Goal: Information Seeking & Learning: Learn about a topic

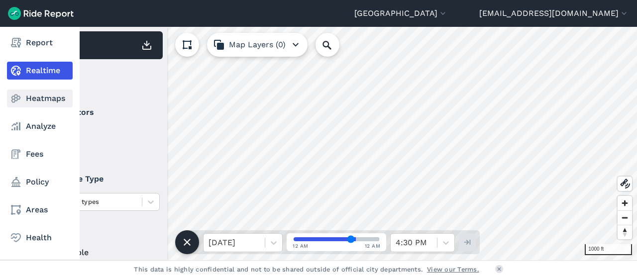
click at [19, 98] on use at bounding box center [15, 99] width 9 height 8
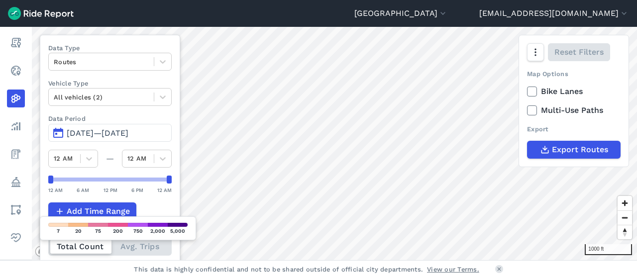
click at [107, 136] on span "[DATE]—[DATE]" at bounding box center [98, 132] width 62 height 9
click at [58, 127] on button "[DATE]—[DATE]" at bounding box center [109, 133] width 123 height 18
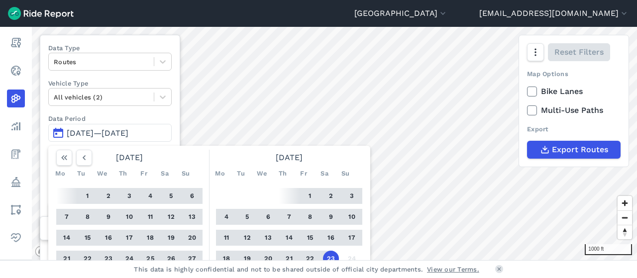
click at [288, 236] on button "14" at bounding box center [289, 238] width 16 height 16
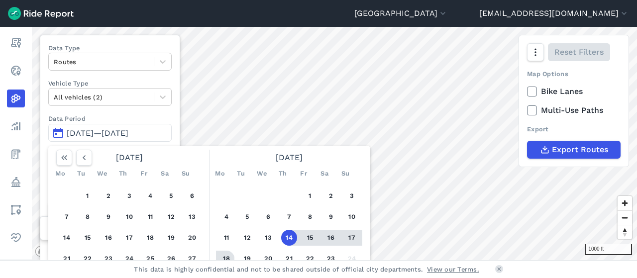
click at [226, 260] on button "18" at bounding box center [226, 259] width 16 height 16
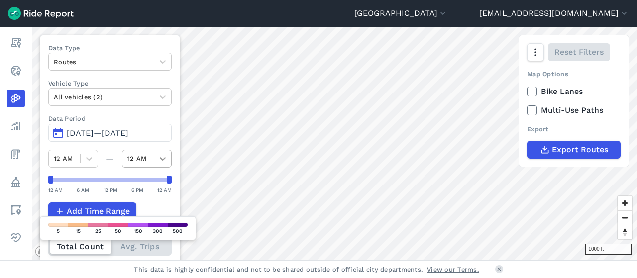
click at [162, 156] on icon at bounding box center [163, 159] width 10 height 10
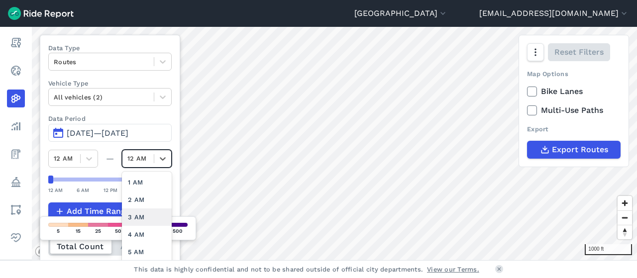
click at [138, 219] on div "3 AM" at bounding box center [147, 216] width 50 height 17
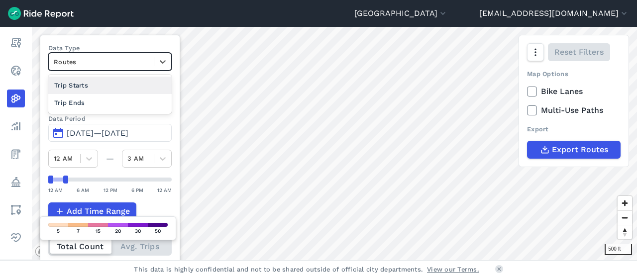
click at [92, 68] on div "Routes" at bounding box center [101, 61] width 105 height 15
click at [80, 80] on div "Trip Starts" at bounding box center [109, 85] width 123 height 17
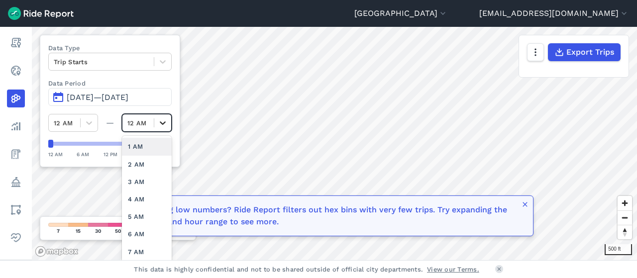
click at [169, 122] on div at bounding box center [162, 122] width 17 height 17
click at [129, 186] on div "3 AM" at bounding box center [147, 181] width 50 height 17
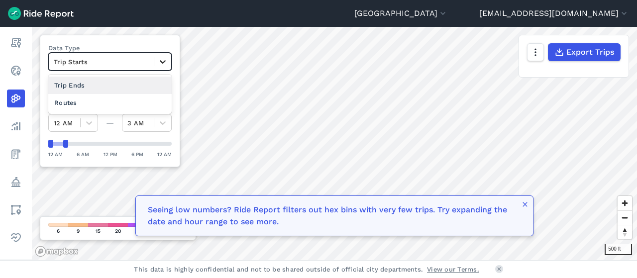
click at [168, 64] on icon at bounding box center [163, 62] width 10 height 10
click at [97, 83] on div "Trip Ends" at bounding box center [109, 85] width 123 height 17
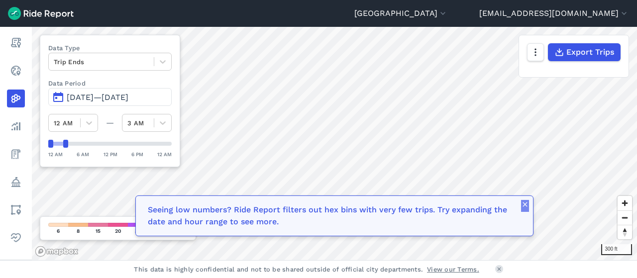
click at [525, 208] on icon "button" at bounding box center [525, 205] width 8 height 8
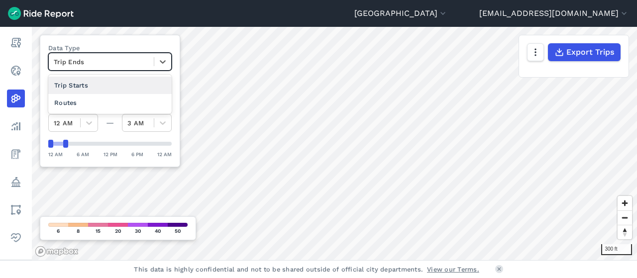
click at [93, 63] on div at bounding box center [101, 61] width 95 height 11
click at [72, 88] on div "Trip Starts" at bounding box center [109, 85] width 123 height 17
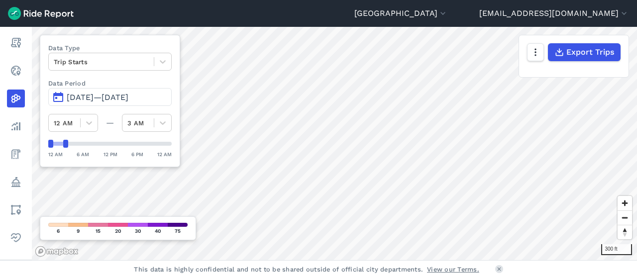
click at [106, 94] on span "[DATE]—[DATE]" at bounding box center [98, 97] width 62 height 9
click at [91, 94] on span "[DATE]—[DATE]" at bounding box center [98, 97] width 62 height 9
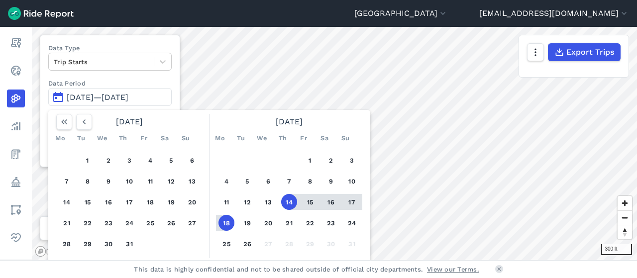
click at [176, 87] on div "Data Type Trip Starts Data Period [DATE]—[DATE] [DATE] Mo Tu We Th Fr Sa Su 1 2…" at bounding box center [110, 101] width 140 height 132
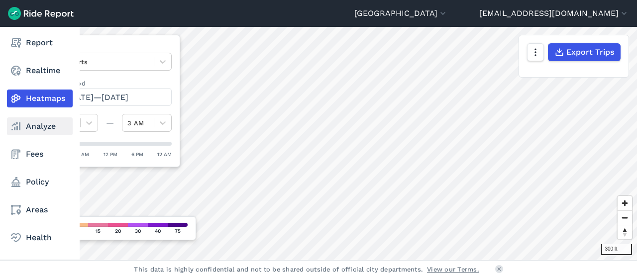
click at [31, 130] on link "Analyze" at bounding box center [40, 126] width 66 height 18
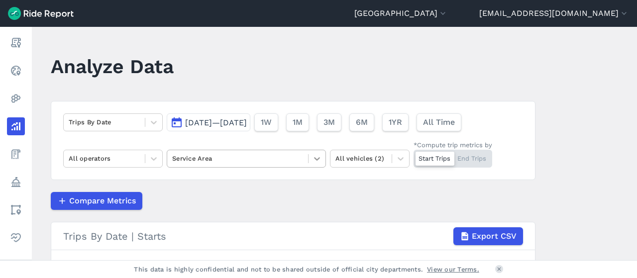
click at [315, 159] on icon at bounding box center [317, 158] width 6 height 3
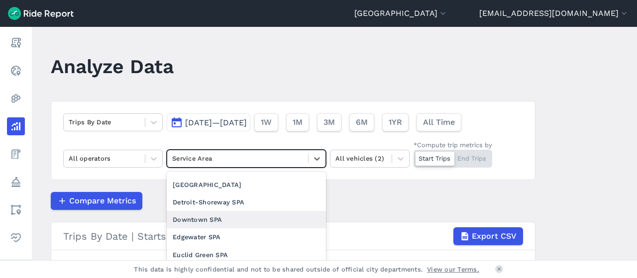
scroll to position [321, 0]
click at [239, 221] on div "Downtown SPA" at bounding box center [246, 220] width 159 height 17
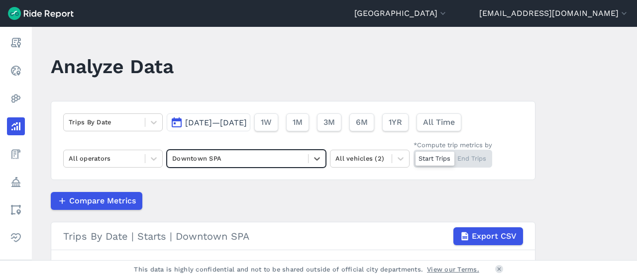
click at [429, 159] on div at bounding box center [434, 159] width 39 height 14
click at [413, 156] on input "*Compute trip metrics by Start Trips End Trips" at bounding box center [413, 153] width 0 height 6
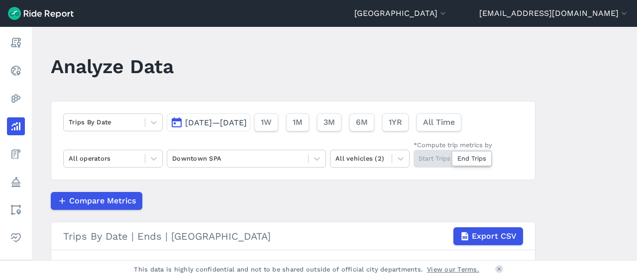
click at [440, 159] on div "Start Trips End Trips" at bounding box center [452, 159] width 79 height 18
click at [413, 156] on input "*Compute trip metrics by Start Trips End Trips" at bounding box center [413, 153] width 0 height 6
click at [322, 147] on div "Trips By Date [DATE]—[DATE] 1W 1M 3M 6M 1YR All Time All operators Downtown SPA…" at bounding box center [293, 140] width 485 height 79
click at [312, 158] on icon at bounding box center [317, 159] width 10 height 10
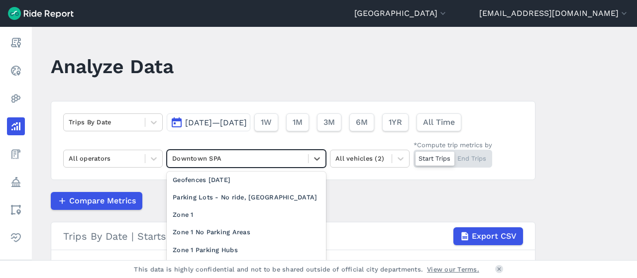
scroll to position [73, 0]
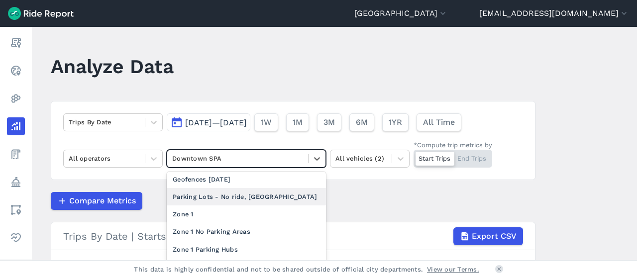
click at [259, 197] on div "Parking Lots - No ride, [GEOGRAPHIC_DATA]" at bounding box center [246, 196] width 159 height 17
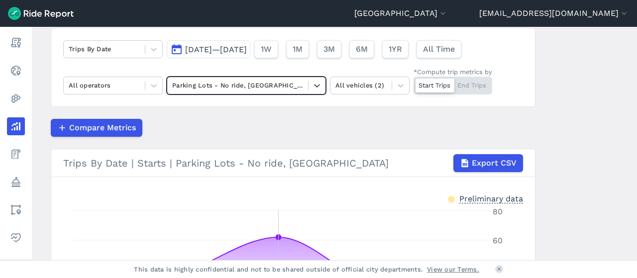
scroll to position [73, 0]
click at [474, 96] on div "Trips By Date [DATE]—[DATE] 1W 1M 3M 6M 1YR All Time All operators option Parki…" at bounding box center [293, 67] width 485 height 79
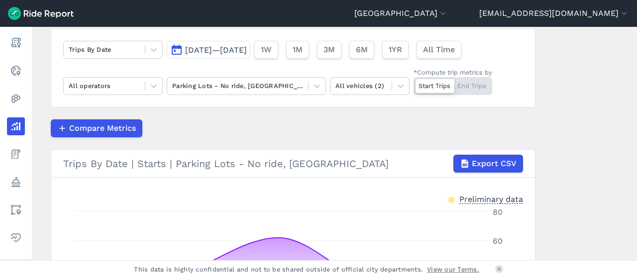
click at [476, 90] on div "Start Trips End Trips" at bounding box center [452, 86] width 79 height 18
click at [413, 84] on input "*Compute trip metrics by Start Trips End Trips" at bounding box center [413, 80] width 0 height 6
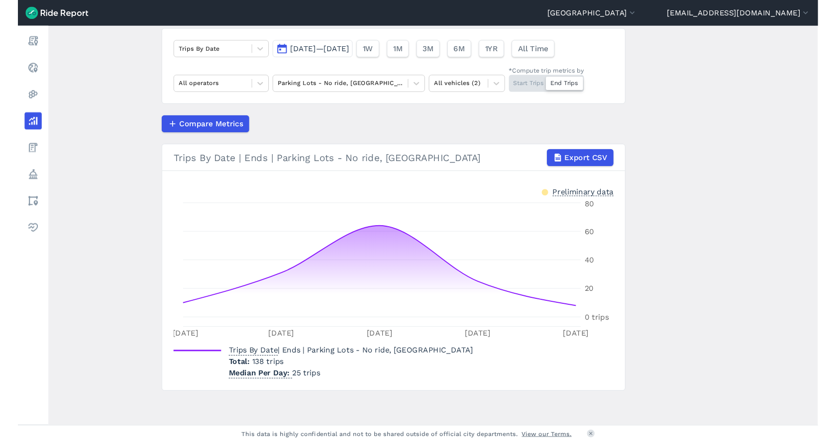
scroll to position [72, 0]
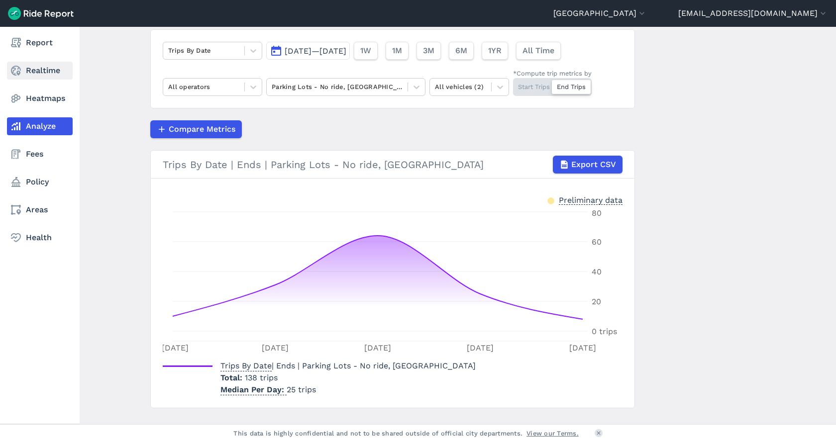
click at [18, 72] on icon at bounding box center [16, 71] width 12 height 12
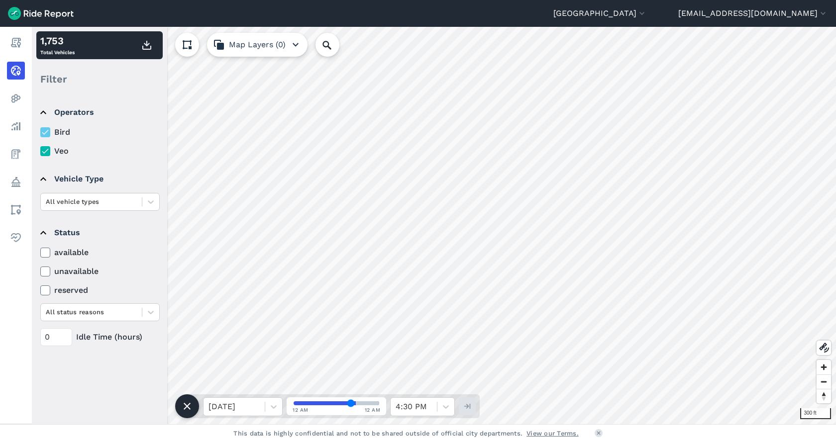
click at [150, 249] on div "300 ft 1,753 Total Vehicles Filter Operators Bird Veo Vehicle Type All vehicle …" at bounding box center [434, 226] width 804 height 398
click at [233, 0] on html "[GEOGRAPHIC_DATA] [GEOGRAPHIC_DATA] [EMAIL_ADDRESS][DOMAIN_NAME] Settings Terms…" at bounding box center [418, 221] width 836 height 442
click at [575, 278] on html "[GEOGRAPHIC_DATA] [GEOGRAPHIC_DATA] [EMAIL_ADDRESS][DOMAIN_NAME] Settings Terms…" at bounding box center [418, 221] width 836 height 442
click at [448, 278] on div "[GEOGRAPHIC_DATA] [GEOGRAPHIC_DATA] [EMAIL_ADDRESS][DOMAIN_NAME] Settings Terms…" at bounding box center [418, 221] width 836 height 442
click at [636, 4] on div "[GEOGRAPHIC_DATA] [GEOGRAPHIC_DATA] [EMAIL_ADDRESS][DOMAIN_NAME] Settings Terms…" at bounding box center [418, 221] width 836 height 442
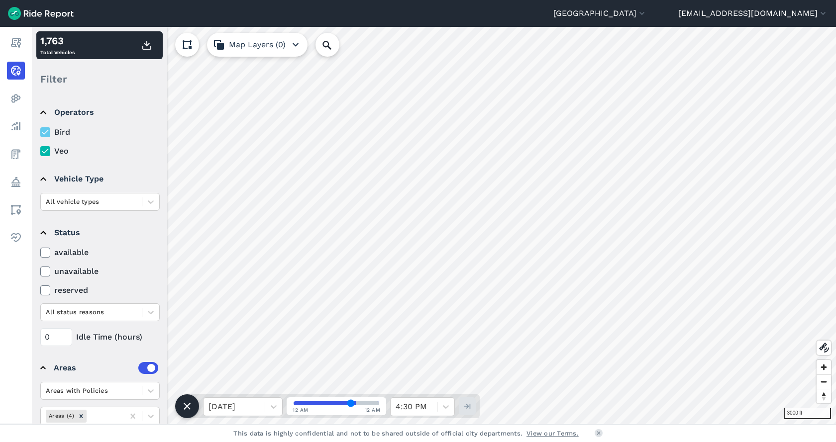
click at [46, 135] on icon at bounding box center [45, 132] width 9 height 10
click at [40, 133] on input "Bird" at bounding box center [40, 129] width 0 height 6
click at [47, 150] on use at bounding box center [45, 151] width 6 height 5
click at [40, 150] on input "Veo" at bounding box center [40, 148] width 0 height 6
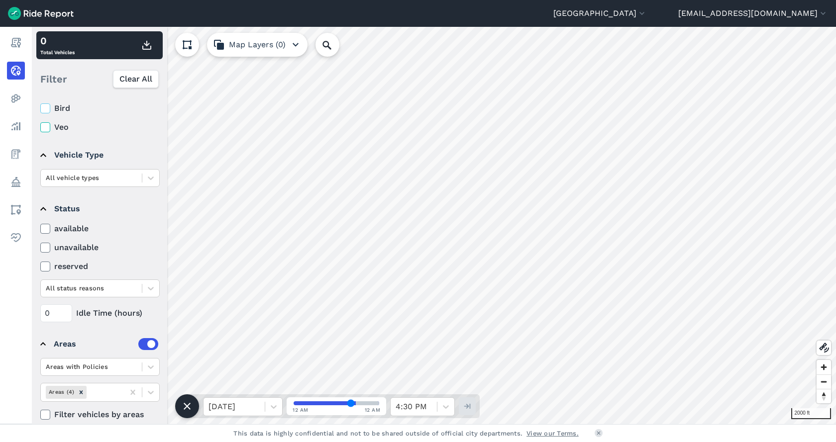
scroll to position [37, 0]
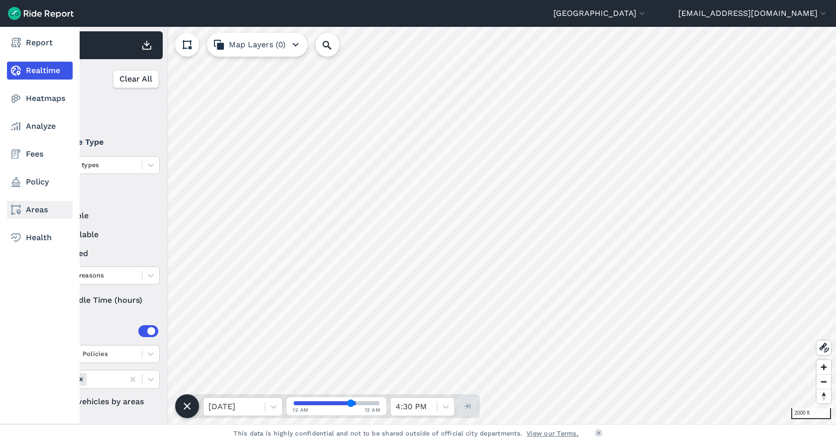
click at [35, 213] on link "Areas" at bounding box center [40, 210] width 66 height 18
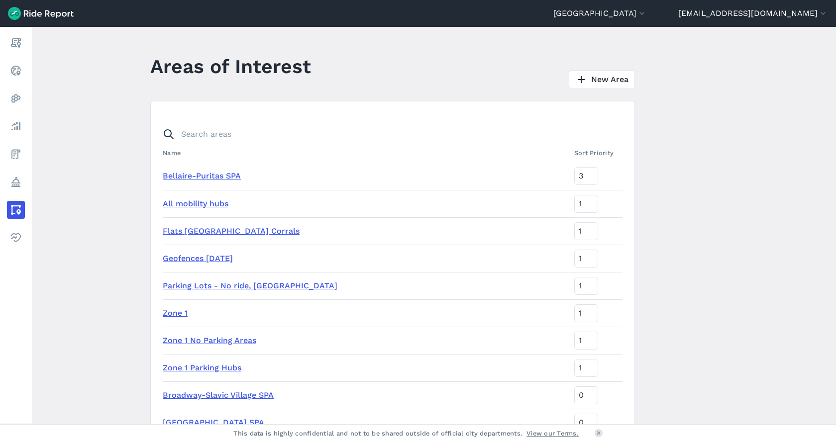
click at [194, 206] on link "All mobility hubs" at bounding box center [196, 203] width 66 height 9
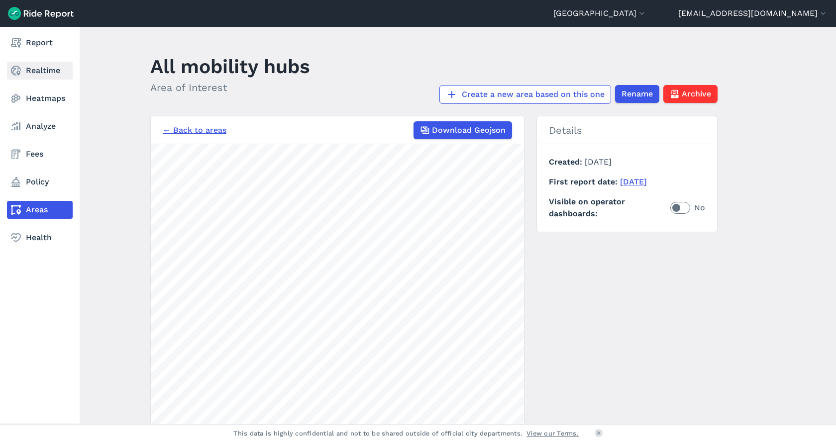
click at [44, 67] on link "Realtime" at bounding box center [40, 71] width 66 height 18
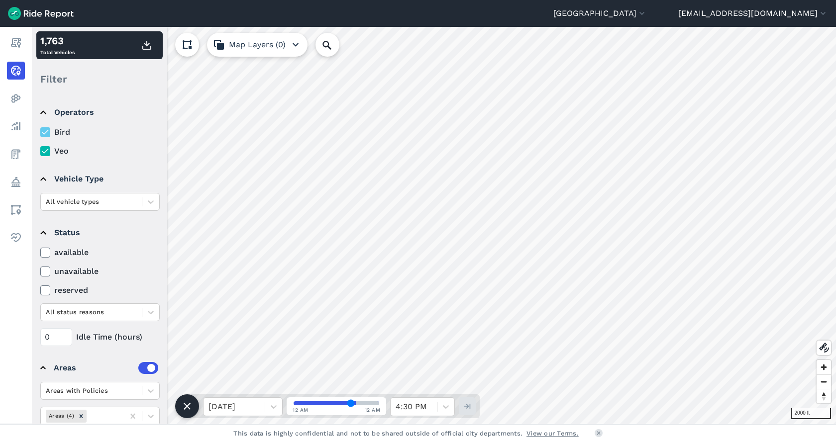
click at [51, 150] on label "Veo" at bounding box center [99, 151] width 119 height 12
click at [40, 150] on input "Veo" at bounding box center [40, 148] width 0 height 6
click at [44, 128] on icon at bounding box center [45, 132] width 9 height 10
click at [40, 128] on input "Bird" at bounding box center [40, 129] width 0 height 6
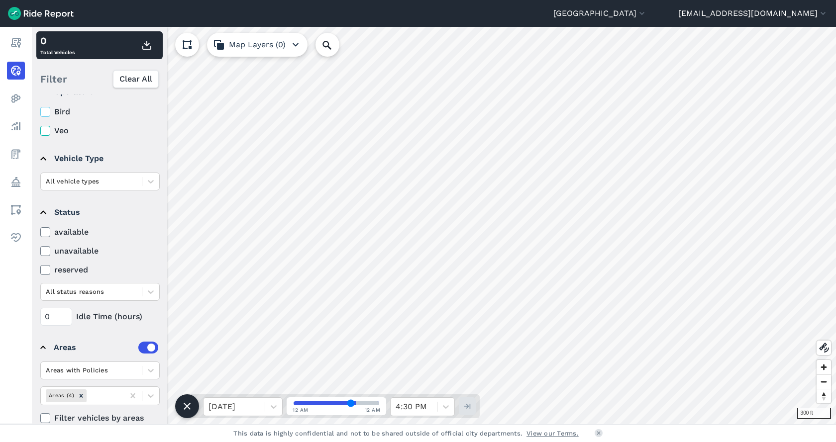
scroll to position [37, 0]
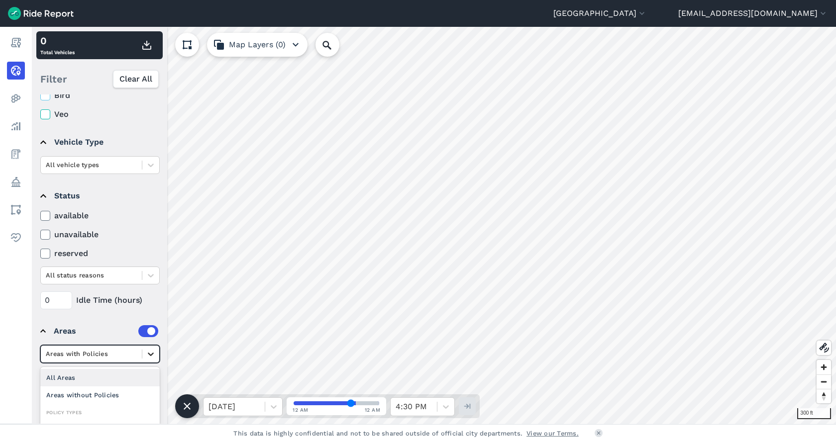
click at [144, 278] on div at bounding box center [150, 354] width 17 height 17
click at [146, 278] on icon at bounding box center [151, 354] width 10 height 10
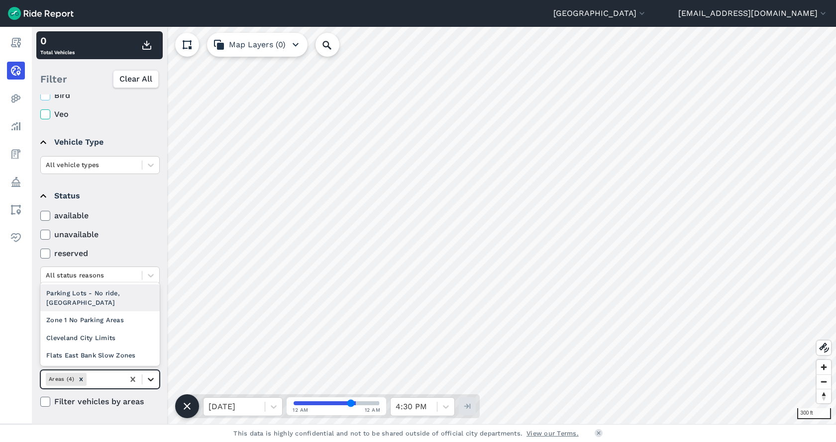
click at [151, 278] on icon at bounding box center [151, 380] width 10 height 10
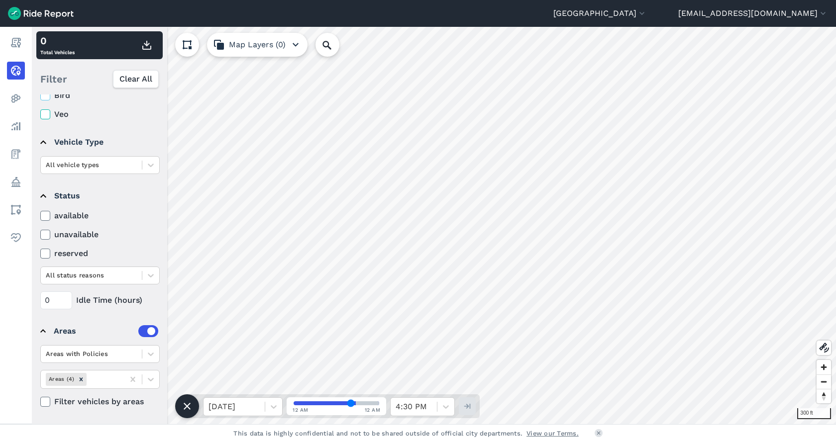
click at [132, 204] on summary "Status" at bounding box center [99, 196] width 118 height 28
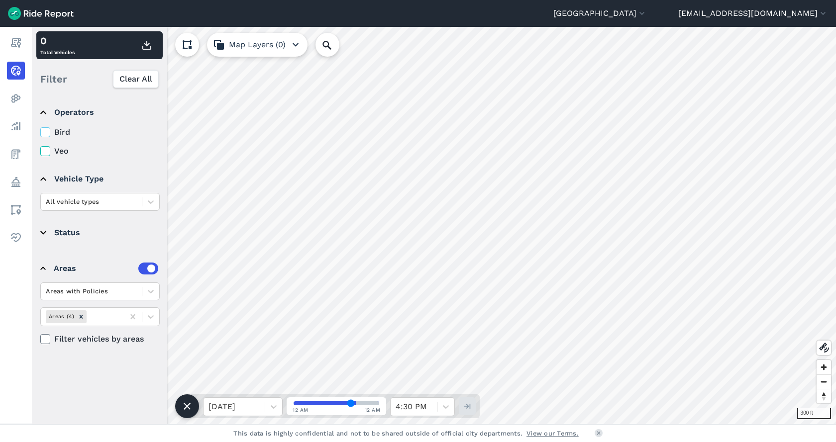
click at [75, 230] on summary "Status" at bounding box center [99, 233] width 118 height 28
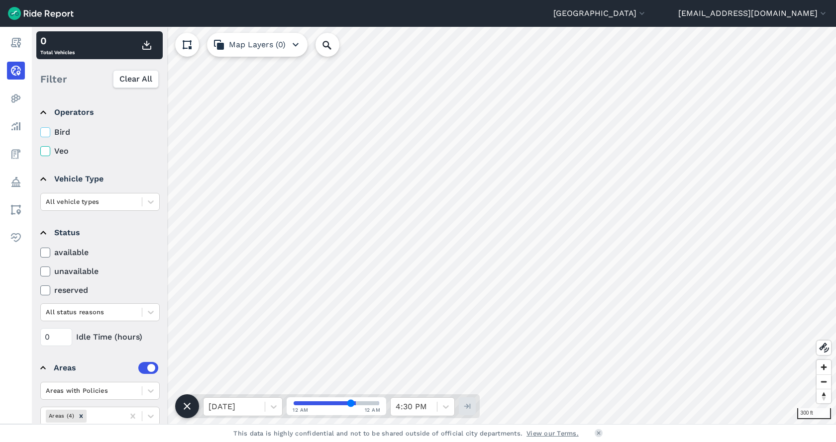
click at [77, 230] on summary "Status" at bounding box center [99, 233] width 118 height 28
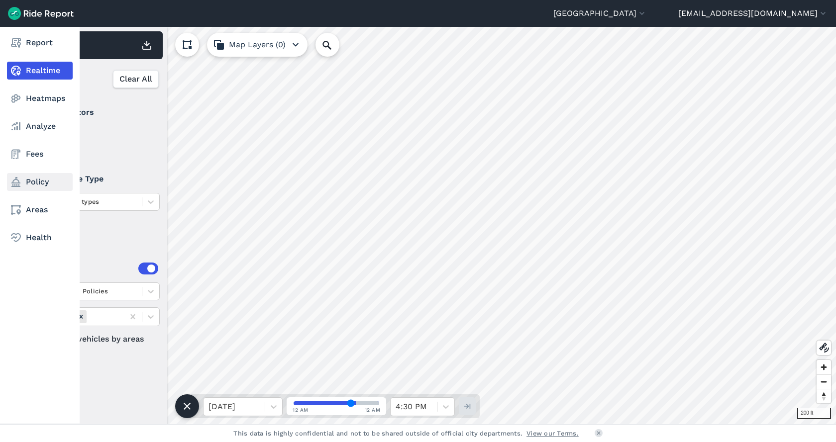
click at [35, 185] on link "Policy" at bounding box center [40, 182] width 66 height 18
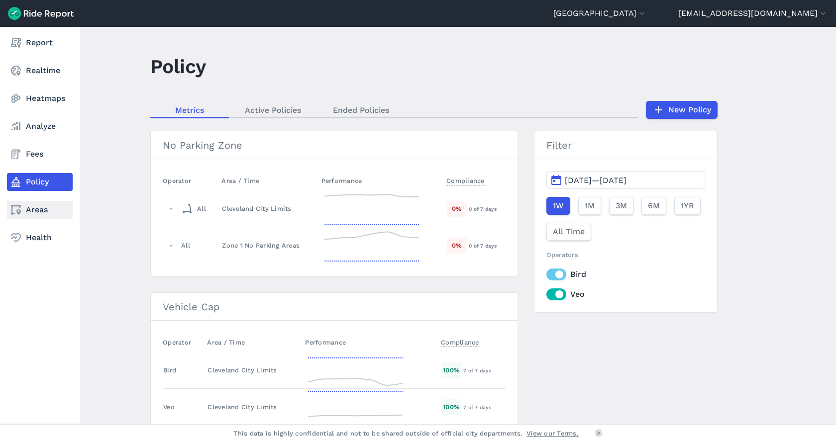
click at [24, 211] on link "Areas" at bounding box center [40, 210] width 66 height 18
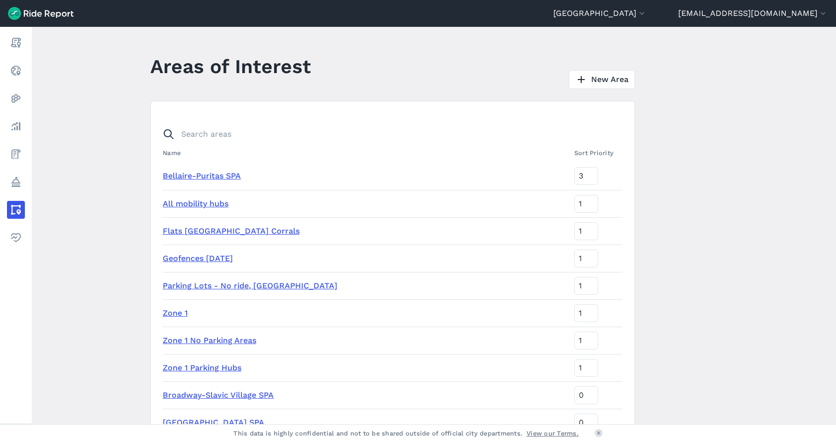
click at [231, 260] on link "Geofences [DATE]" at bounding box center [198, 258] width 70 height 9
